Goal: Task Accomplishment & Management: Use online tool/utility

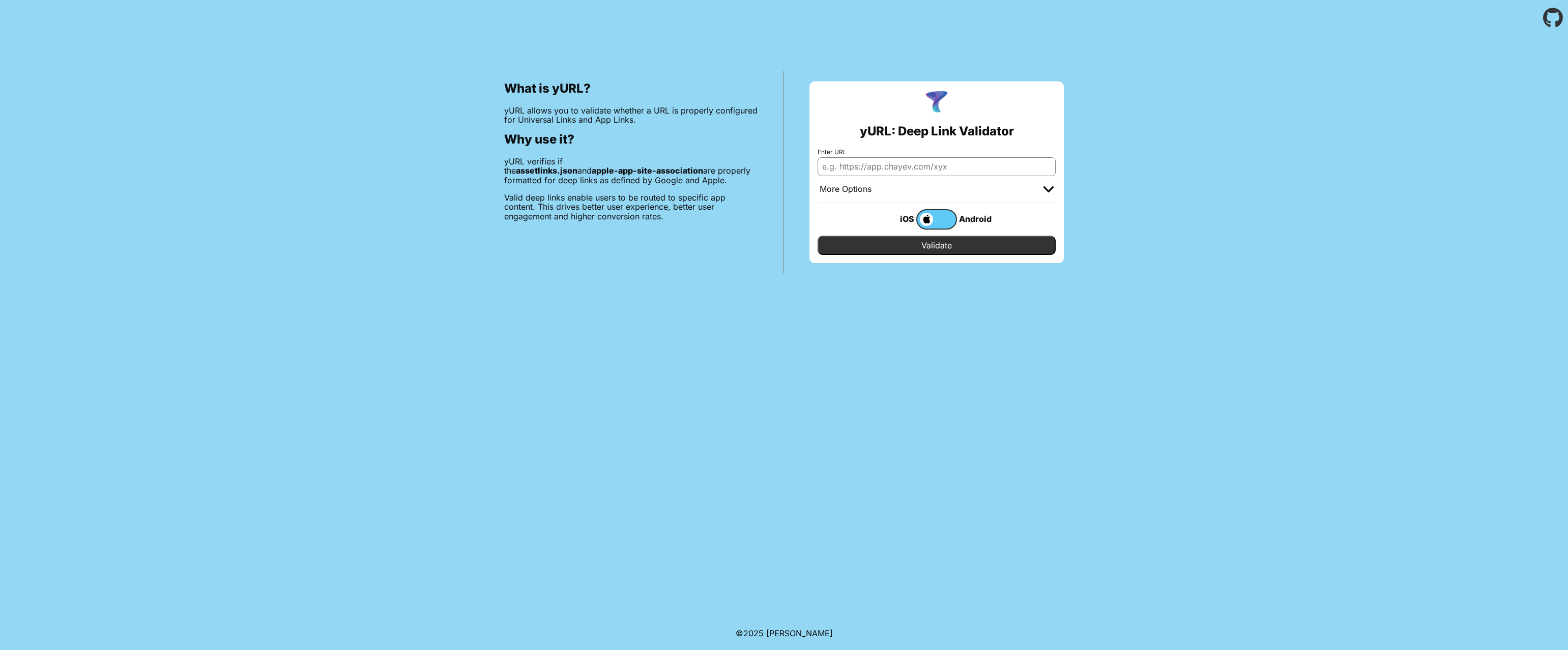
click at [964, 165] on input "Enter URL" at bounding box center [936, 167] width 238 height 18
type input "[URL][DOMAIN_NAME]"
click at [817, 235] on input "Validate" at bounding box center [936, 245] width 238 height 20
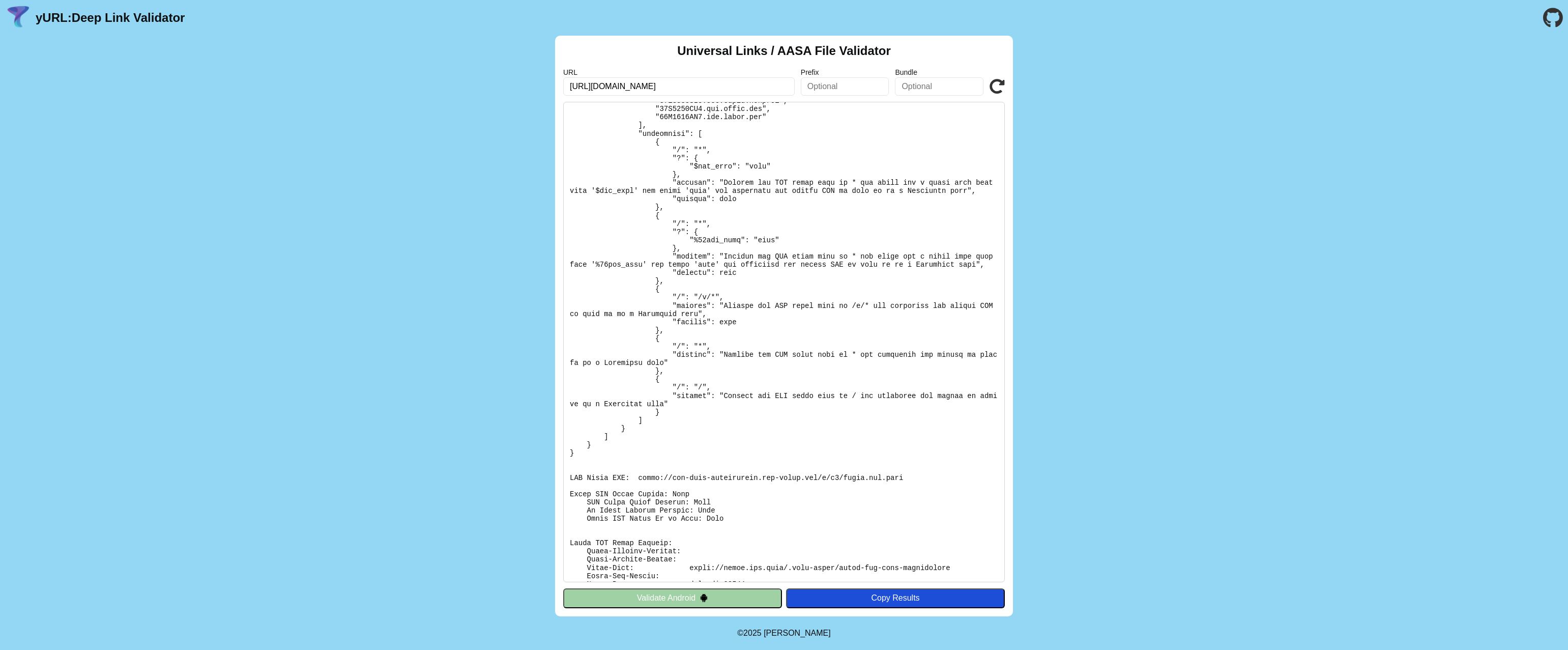
scroll to position [213, 0]
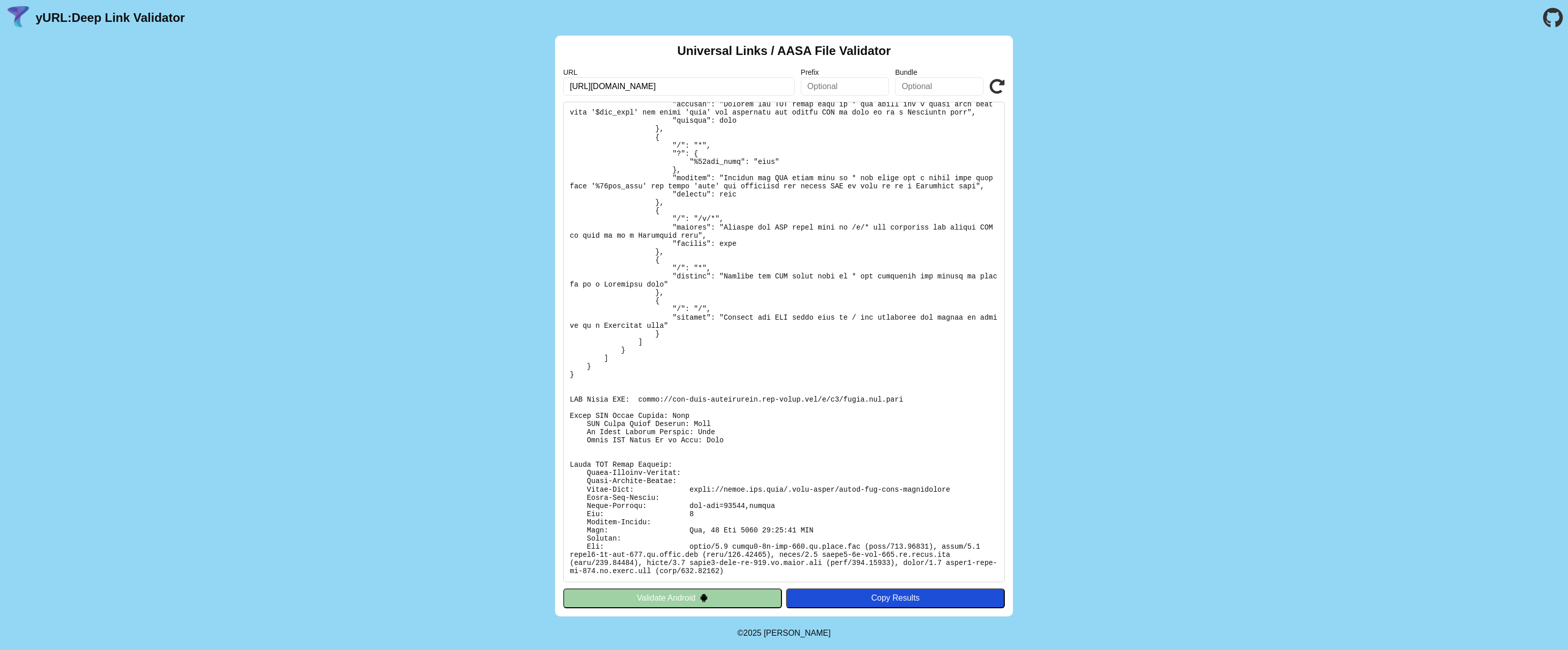
click at [674, 602] on button "Validate Android" at bounding box center [672, 598] width 219 height 20
